Goal: Find specific page/section: Find specific page/section

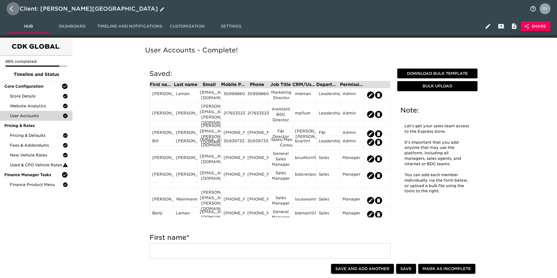
click at [9, 9] on button "button" at bounding box center [13, 8] width 13 height 13
select select "10"
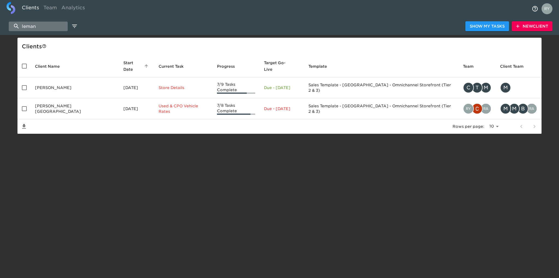
click at [48, 26] on input "leman" at bounding box center [38, 27] width 59 height 10
type input "l"
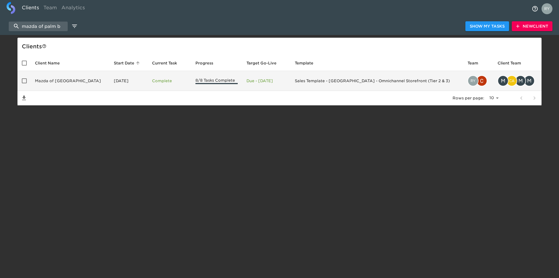
type input "mazda of palm b"
click at [55, 81] on td "Mazda of [GEOGRAPHIC_DATA]" at bounding box center [70, 81] width 79 height 20
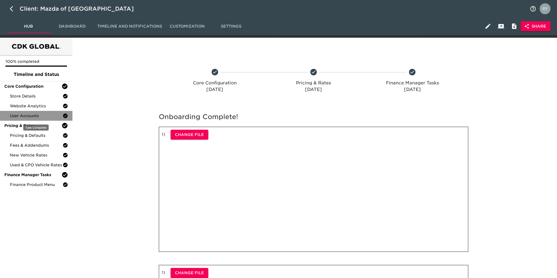
click at [22, 117] on span "User Accounts" at bounding box center [36, 115] width 53 height 5
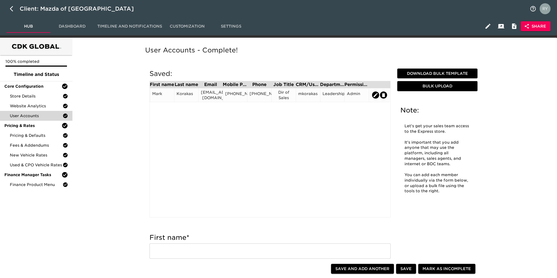
click at [237, 101] on div "[PHONE_NUMBER]" at bounding box center [235, 95] width 24 height 14
